Goal: Task Accomplishment & Management: Manage account settings

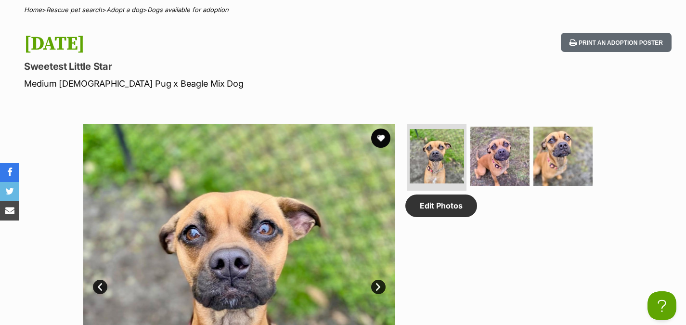
scroll to position [385, 0]
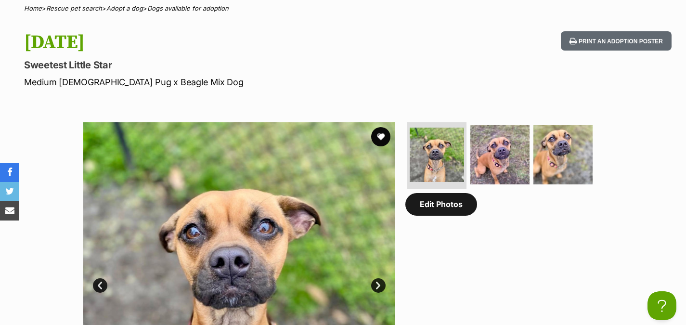
click at [443, 211] on link "Edit Photos" at bounding box center [441, 204] width 72 height 22
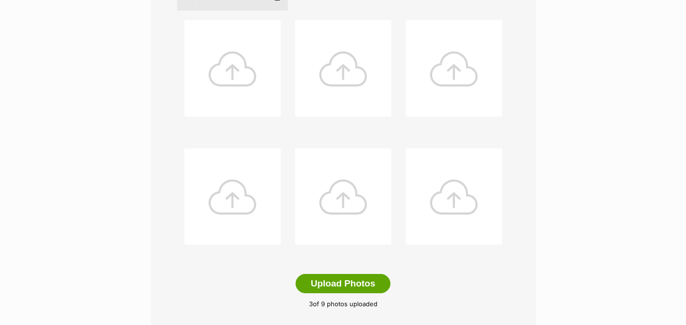
scroll to position [385, 0]
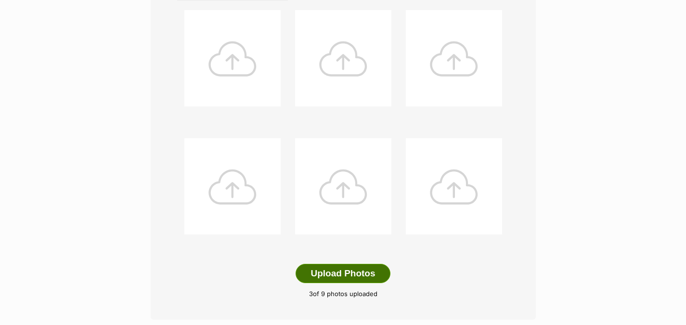
click at [344, 275] on button "Upload Photos" at bounding box center [343, 273] width 94 height 19
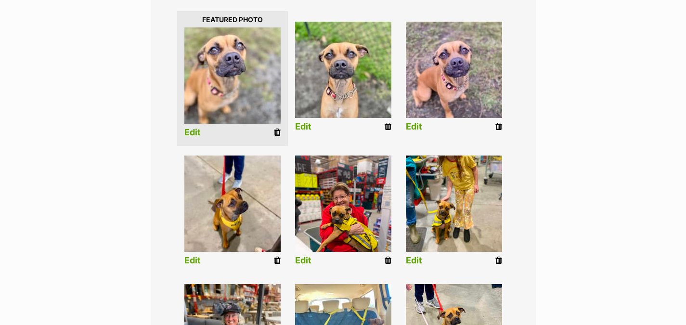
scroll to position [241, 0]
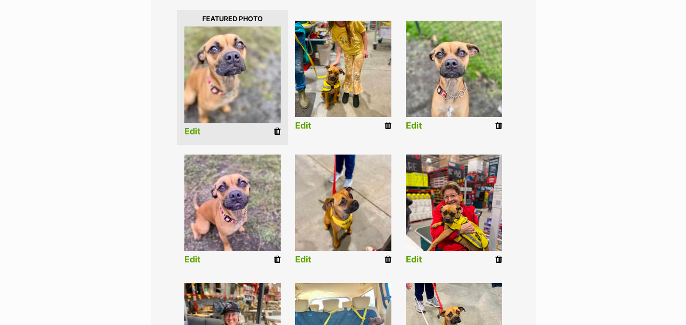
click at [306, 124] on link "Edit" at bounding box center [303, 126] width 16 height 10
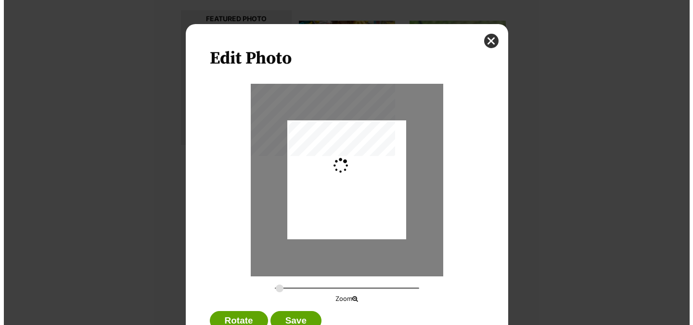
scroll to position [0, 0]
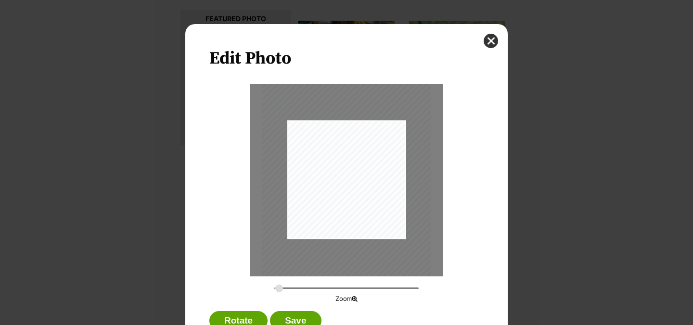
type input "0.2744"
drag, startPoint x: 273, startPoint y: 287, endPoint x: 253, endPoint y: 286, distance: 20.7
click at [274, 286] on input "Dialog Window - Close (Press escape to close)" at bounding box center [346, 288] width 144 height 9
drag, startPoint x: 366, startPoint y: 126, endPoint x: 365, endPoint y: 130, distance: 5.0
click at [365, 130] on div "Dialog Window - Close (Press escape to close)" at bounding box center [346, 184] width 119 height 158
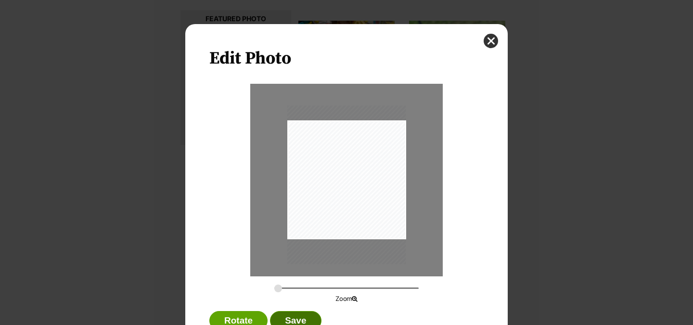
click at [294, 317] on button "Save" at bounding box center [295, 320] width 51 height 19
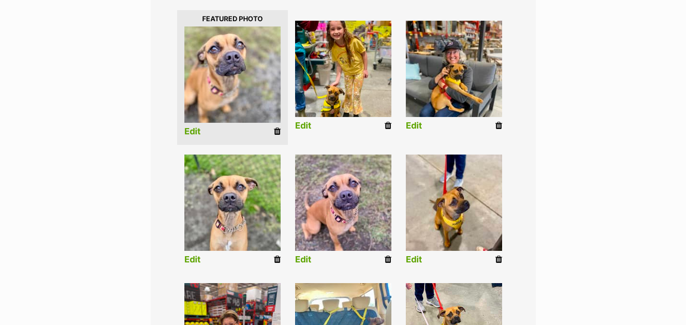
scroll to position [241, 0]
click at [413, 127] on link "Edit" at bounding box center [414, 126] width 16 height 10
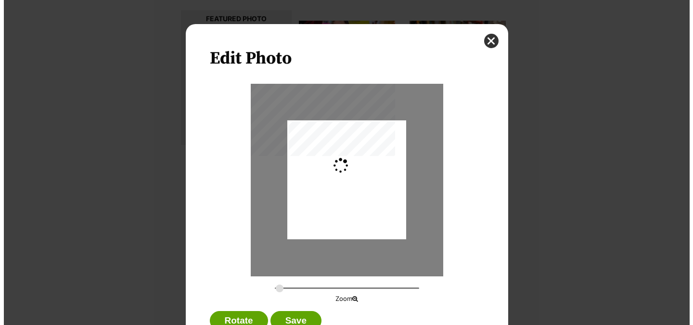
scroll to position [0, 0]
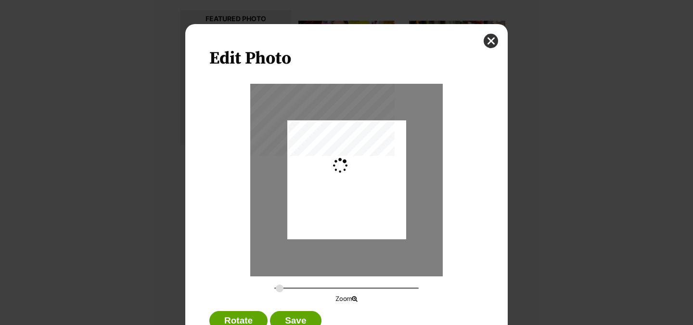
type input "0.2744"
click at [296, 320] on button "Save" at bounding box center [295, 320] width 51 height 19
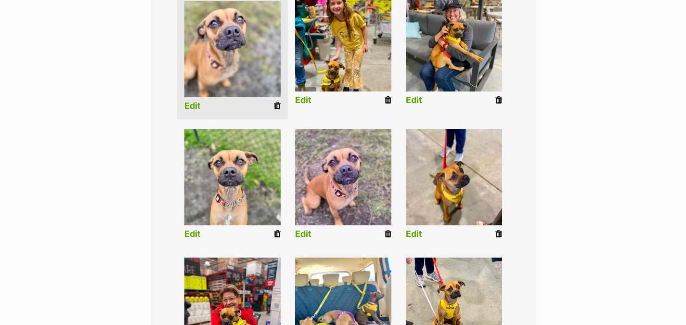
scroll to position [289, 0]
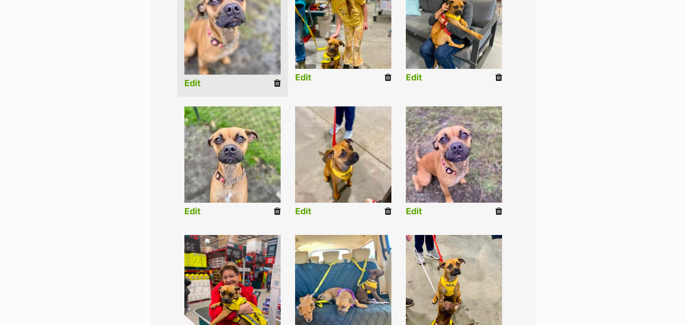
click at [306, 213] on link "Edit" at bounding box center [303, 212] width 16 height 10
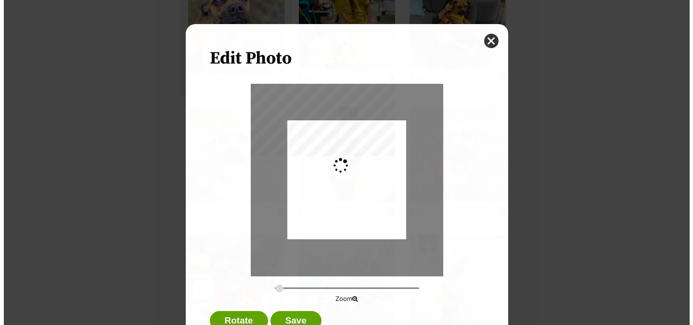
scroll to position [0, 0]
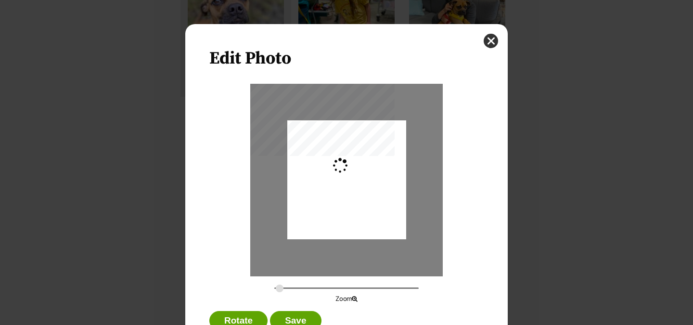
type input "0.2744"
click at [295, 315] on button "Save" at bounding box center [295, 320] width 51 height 19
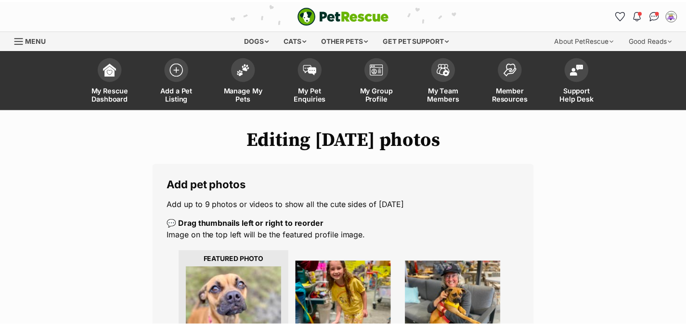
scroll to position [289, 0]
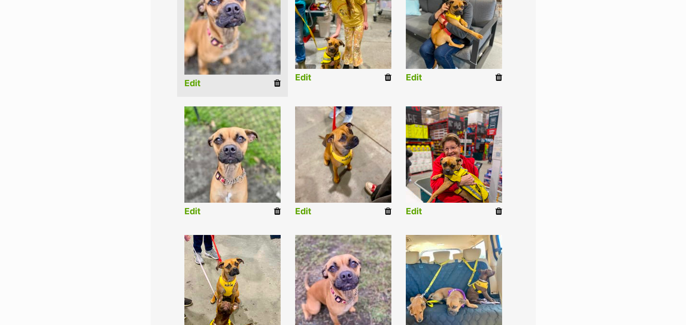
click at [414, 210] on link "Edit" at bounding box center [414, 212] width 16 height 10
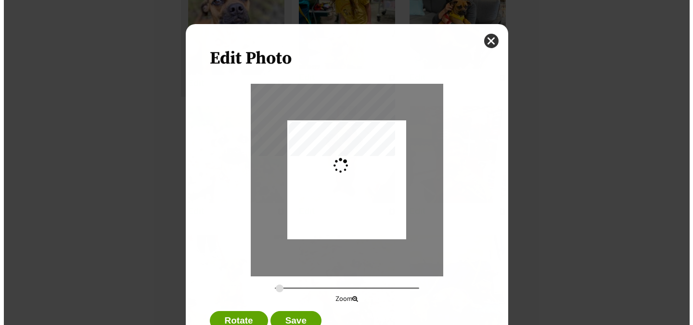
scroll to position [0, 0]
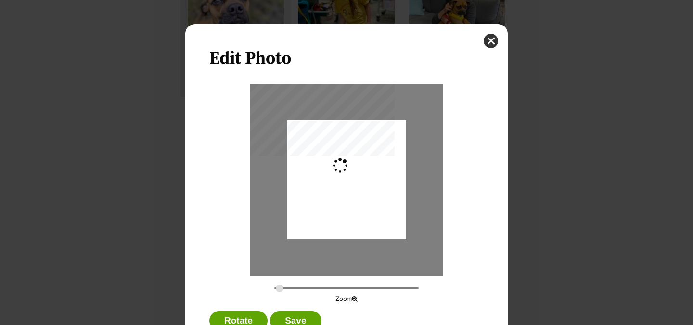
type input "0.2744"
drag, startPoint x: 388, startPoint y: 207, endPoint x: 388, endPoint y: 201, distance: 5.8
click at [388, 201] on div "Dialog Window - Close (Press escape to close)" at bounding box center [346, 174] width 119 height 158
click at [292, 317] on button "Save" at bounding box center [295, 320] width 51 height 19
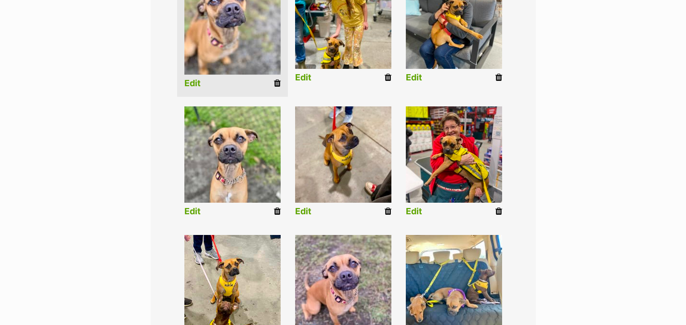
scroll to position [337, 0]
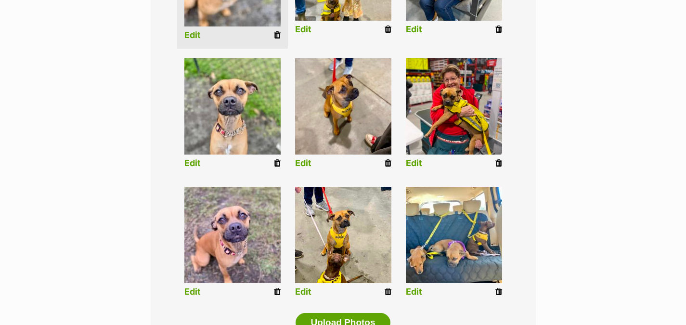
click at [306, 293] on link "Edit" at bounding box center [303, 292] width 16 height 10
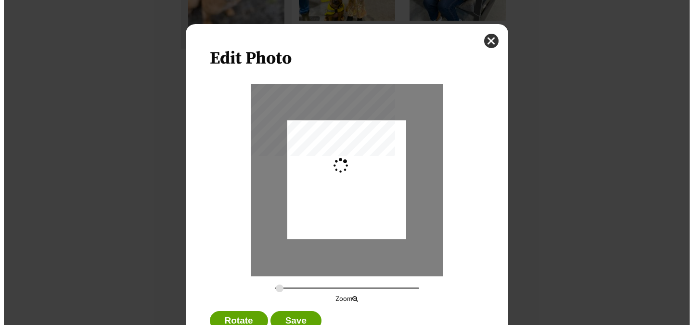
scroll to position [0, 0]
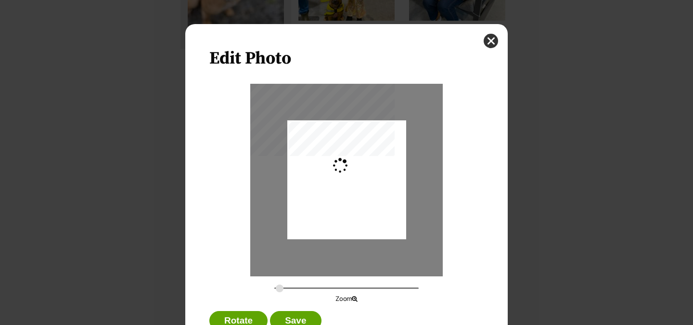
type input "0.2744"
click at [292, 322] on button "Save" at bounding box center [295, 320] width 51 height 19
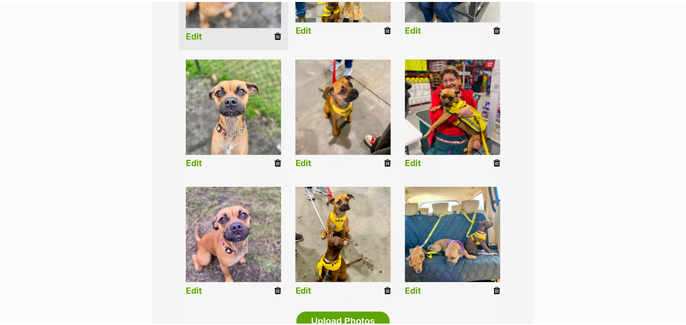
scroll to position [337, 0]
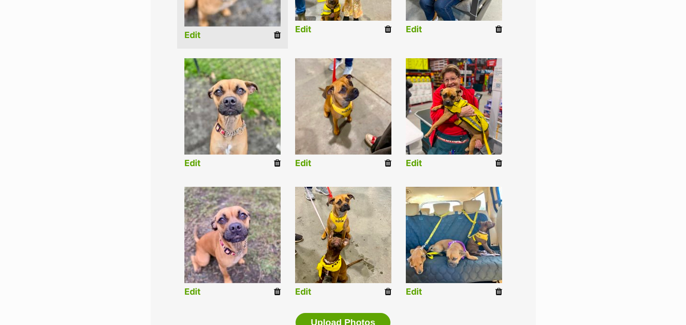
click at [413, 292] on link "Edit" at bounding box center [414, 292] width 16 height 10
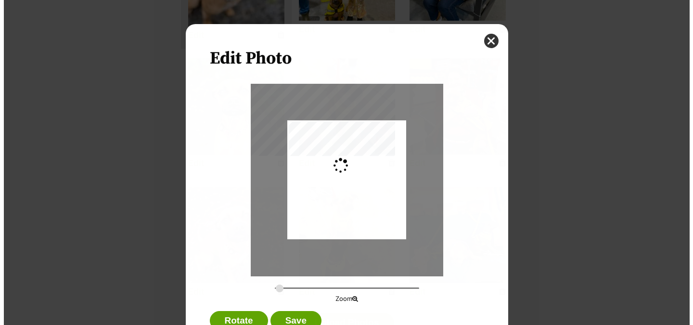
scroll to position [0, 0]
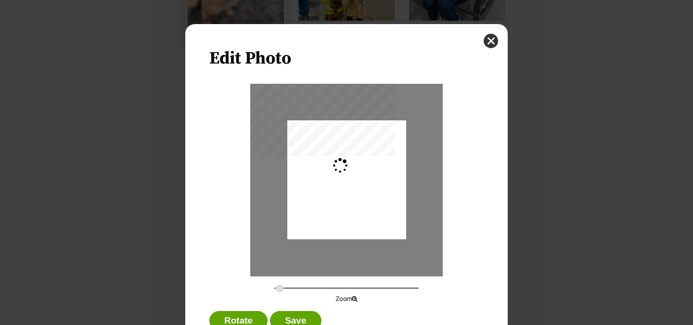
type input "0.3659"
drag, startPoint x: 382, startPoint y: 223, endPoint x: 368, endPoint y: 221, distance: 14.0
click at [368, 221] on div "Dialog Window - Close (Press escape to close)" at bounding box center [332, 179] width 158 height 119
click at [302, 317] on button "Save" at bounding box center [295, 320] width 51 height 19
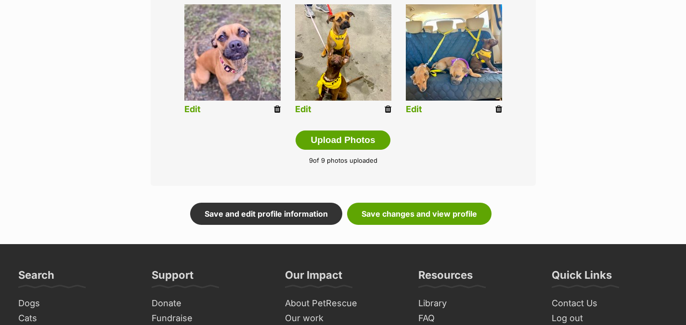
scroll to position [529, 0]
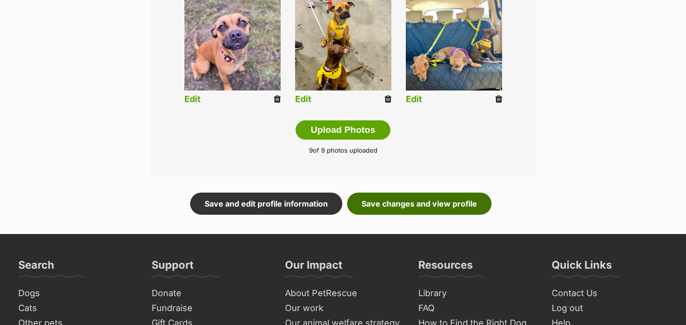
click at [398, 202] on link "Save changes and view profile" at bounding box center [419, 204] width 144 height 22
